Goal: Transaction & Acquisition: Purchase product/service

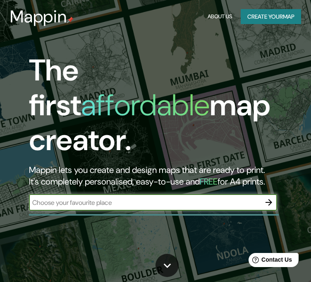
click at [150, 197] on input "text" at bounding box center [145, 202] width 232 height 10
type input "arequipa [GEOGRAPHIC_DATA]"
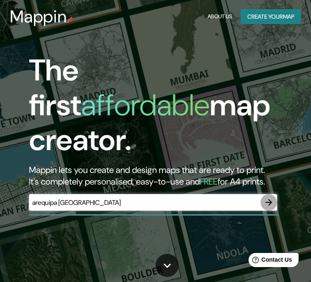
click at [269, 197] on icon "button" at bounding box center [269, 202] width 10 height 10
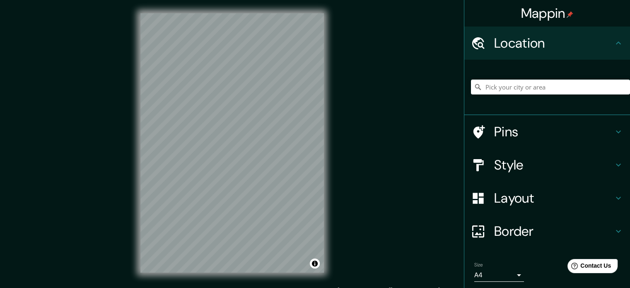
click at [317, 264] on div "© Mapbox © OpenStreetMap Improve this map" at bounding box center [232, 142] width 567 height 259
click at [187, 0] on html "Mappin Location Pins Style Layout Border Choose a border. Hint : you can make l…" at bounding box center [315, 144] width 630 height 288
click at [264, 279] on div "© Mapbox © OpenStreetMap Improve this map" at bounding box center [231, 143] width 593 height 286
click at [315, 287] on html "Mappin Location Pins Style Layout Border Choose a border. Hint : you can make l…" at bounding box center [315, 144] width 630 height 288
click at [317, 85] on input "Pick your city or area" at bounding box center [550, 86] width 159 height 15
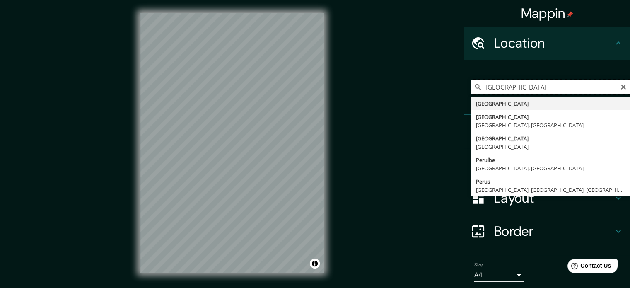
click at [317, 87] on input "[GEOGRAPHIC_DATA]" at bounding box center [550, 86] width 159 height 15
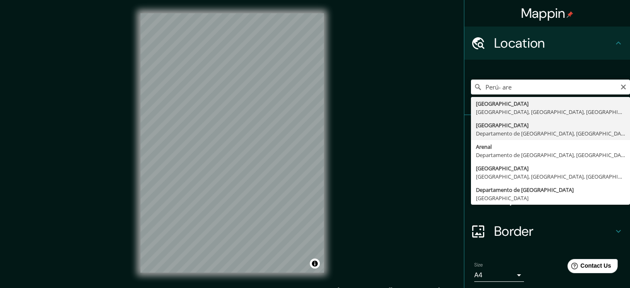
type input "[GEOGRAPHIC_DATA], [GEOGRAPHIC_DATA], [GEOGRAPHIC_DATA]"
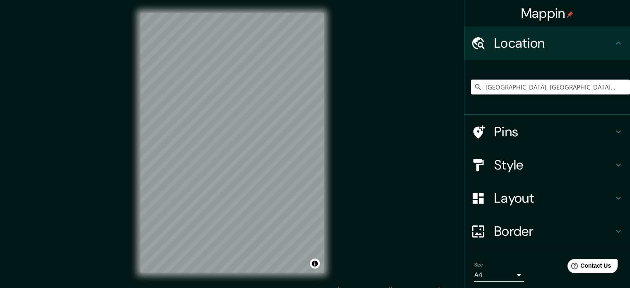
click at [317, 165] on div "© Mapbox © OpenStreetMap Improve this map" at bounding box center [232, 142] width 567 height 259
click at [249, 1] on div "© Mapbox © OpenStreetMap Improve this map" at bounding box center [231, 143] width 593 height 286
click at [205, 284] on div "© Mapbox © OpenStreetMap Improve this map" at bounding box center [231, 143] width 593 height 286
click at [317, 140] on div "© Mapbox © OpenStreetMap Improve this map" at bounding box center [232, 142] width 567 height 259
click at [103, 156] on div "© Mapbox © OpenStreetMap Improve this map" at bounding box center [232, 142] width 567 height 259
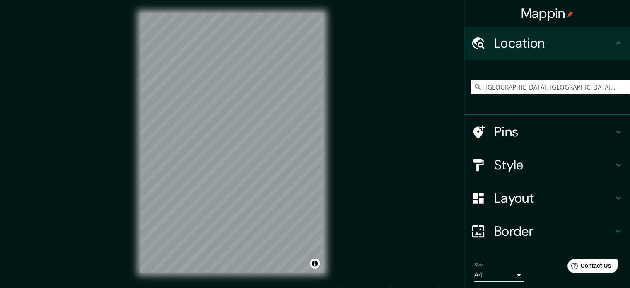
click at [137, 70] on div "© Mapbox © OpenStreetMap Improve this map" at bounding box center [232, 142] width 567 height 259
click at [317, 193] on div "© Mapbox © OpenStreetMap Improve this map" at bounding box center [232, 142] width 567 height 259
click at [317, 198] on div "© Mapbox © OpenStreetMap Improve this map" at bounding box center [232, 142] width 567 height 259
click at [317, 287] on html "Mappin Location [GEOGRAPHIC_DATA], [GEOGRAPHIC_DATA], [GEOGRAPHIC_DATA] Pins St…" at bounding box center [315, 144] width 630 height 288
drag, startPoint x: 287, startPoint y: 163, endPoint x: 291, endPoint y: 154, distance: 10.0
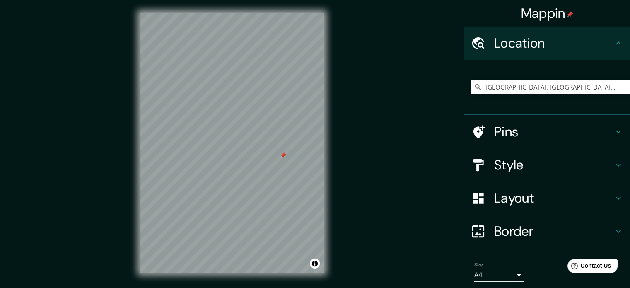
click at [285, 157] on div at bounding box center [282, 155] width 7 height 7
click at [255, 159] on div at bounding box center [252, 157] width 7 height 7
click at [282, 157] on div at bounding box center [282, 155] width 7 height 7
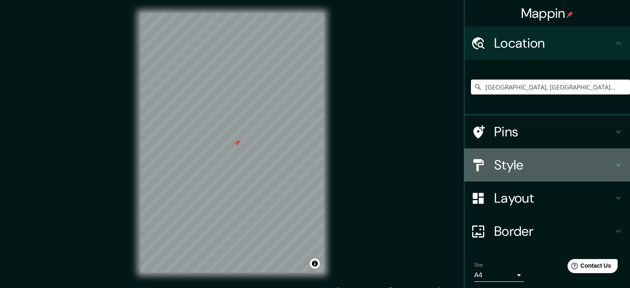
click at [317, 161] on h4 "Style" at bounding box center [553, 164] width 119 height 17
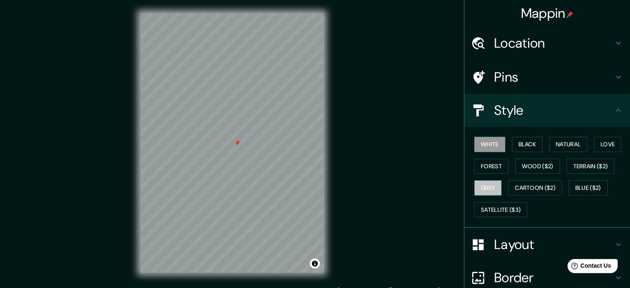
click at [317, 185] on button "Grey" at bounding box center [487, 187] width 27 height 15
click at [317, 146] on button "Black" at bounding box center [527, 144] width 31 height 15
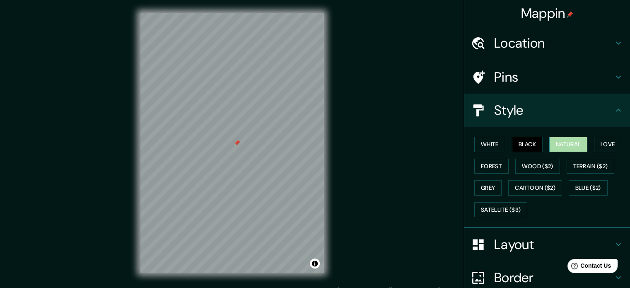
click at [317, 147] on button "Natural" at bounding box center [568, 144] width 38 height 15
click at [317, 144] on button "Love" at bounding box center [607, 144] width 27 height 15
click at [317, 146] on button "Natural" at bounding box center [568, 144] width 38 height 15
click at [317, 167] on button "Forest" at bounding box center [491, 166] width 34 height 15
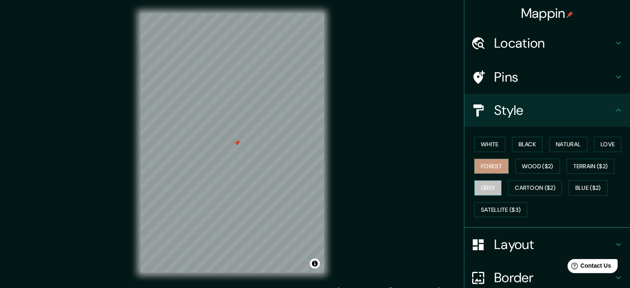
click at [317, 182] on button "Grey" at bounding box center [487, 187] width 27 height 15
click at [317, 148] on button "White" at bounding box center [489, 144] width 31 height 15
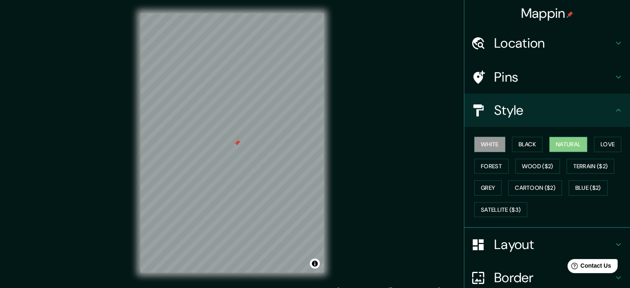
click at [317, 150] on button "Natural" at bounding box center [568, 144] width 38 height 15
